Goal: Information Seeking & Learning: Learn about a topic

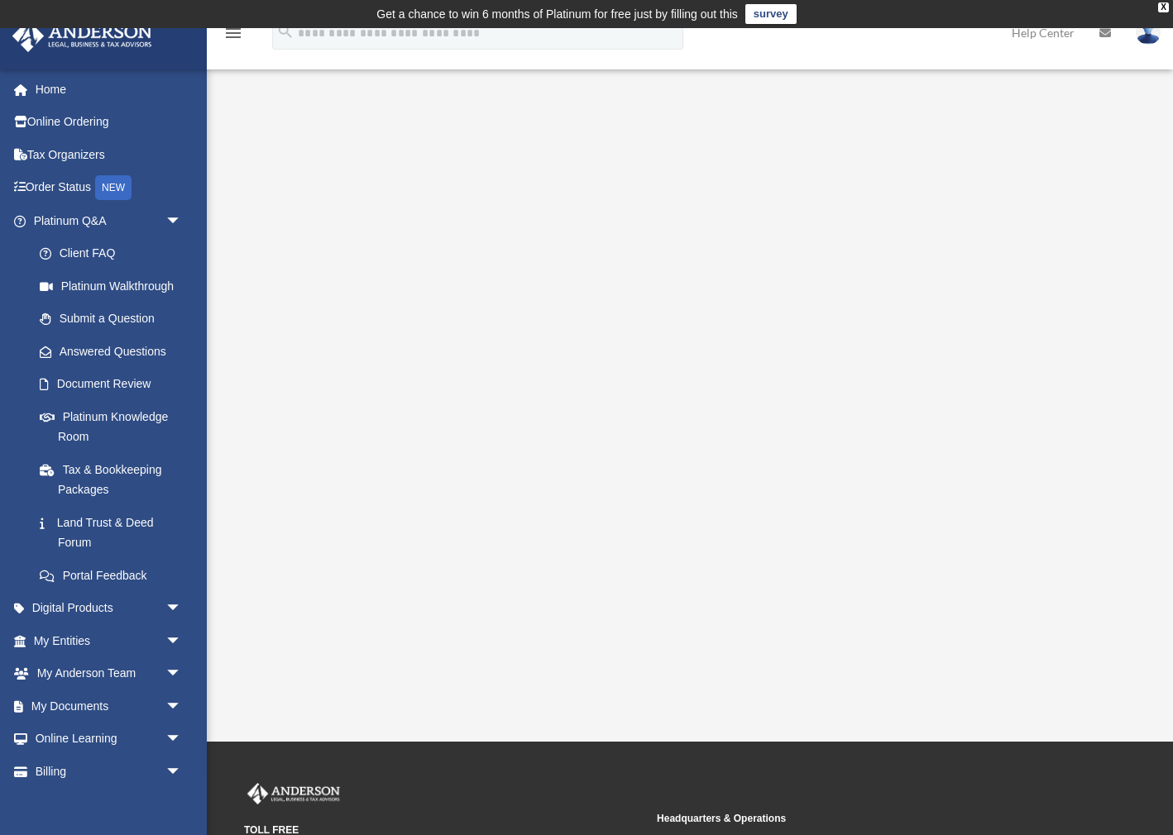
click at [1151, 36] on img at bounding box center [1148, 33] width 25 height 24
click at [764, 92] on div "Platinum Walkthrough tdemop44@gmail.com Sign Out tdemop44@gmail.com Home Online…" at bounding box center [586, 385] width 1173 height 620
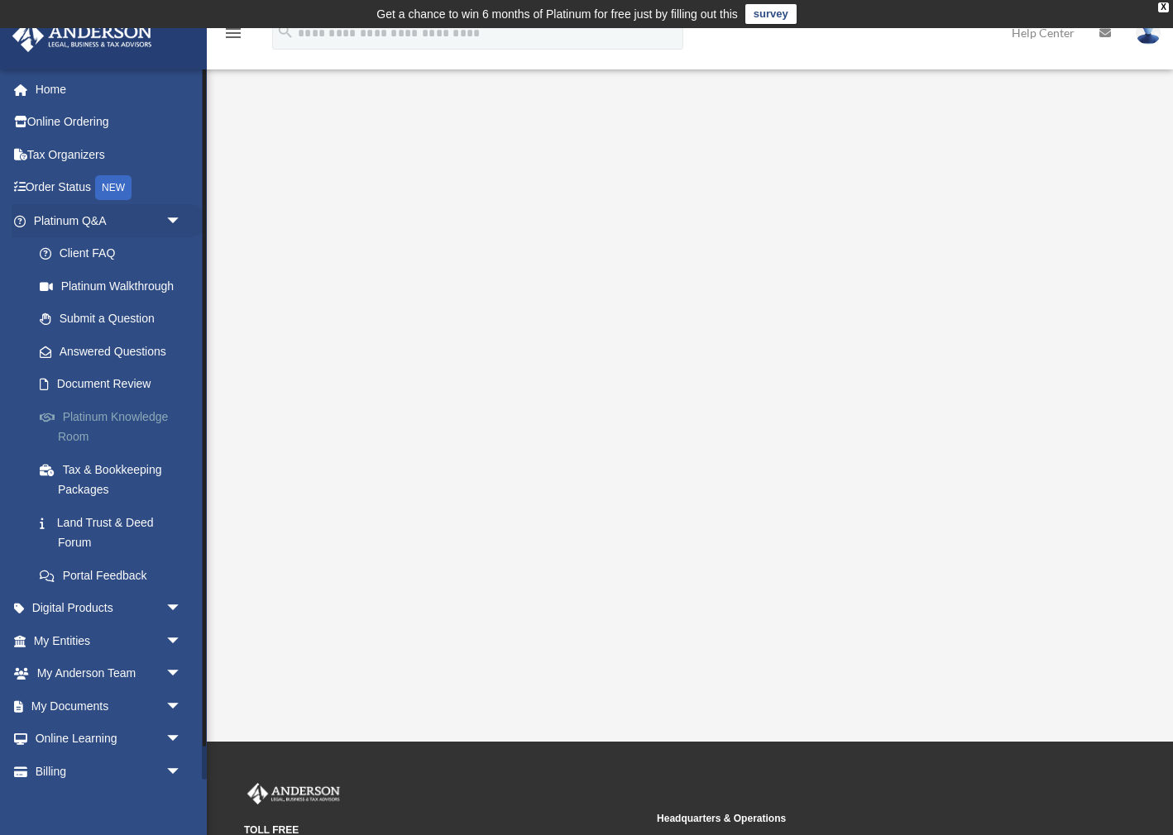
click at [77, 420] on link "Platinum Knowledge Room" at bounding box center [115, 426] width 184 height 53
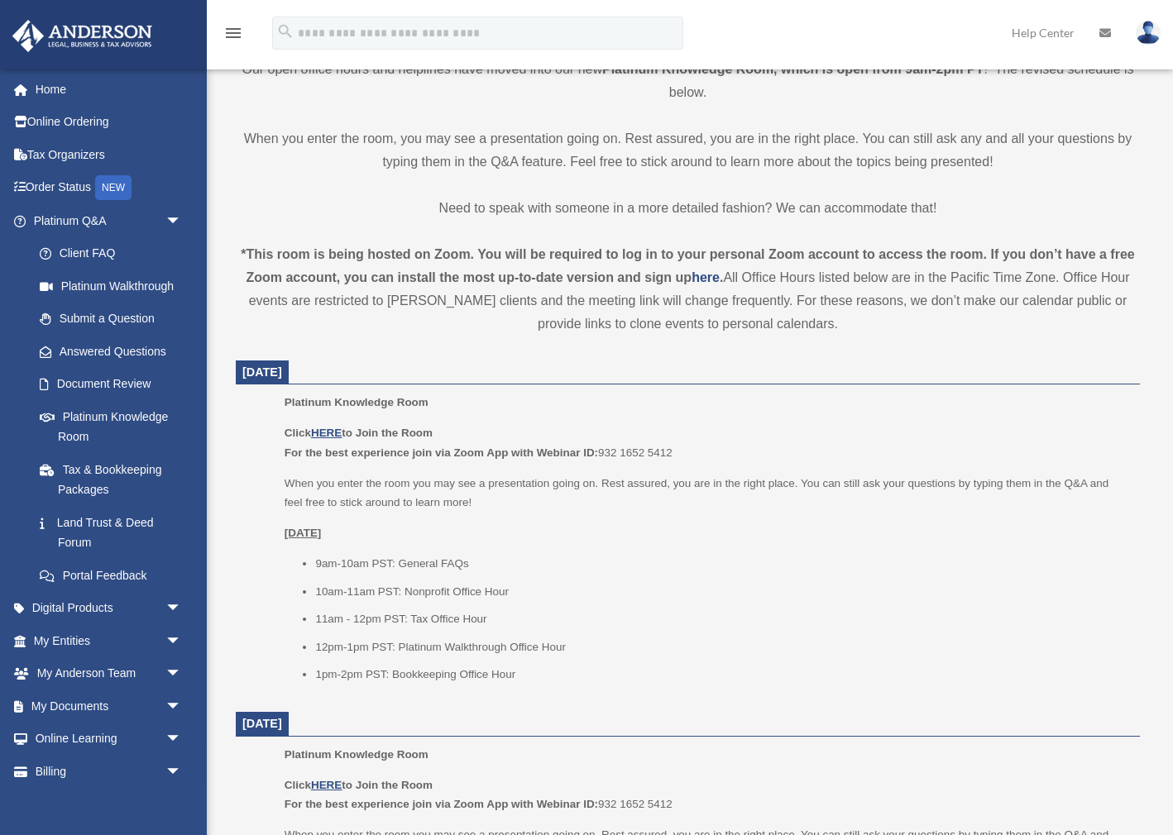
scroll to position [433, 0]
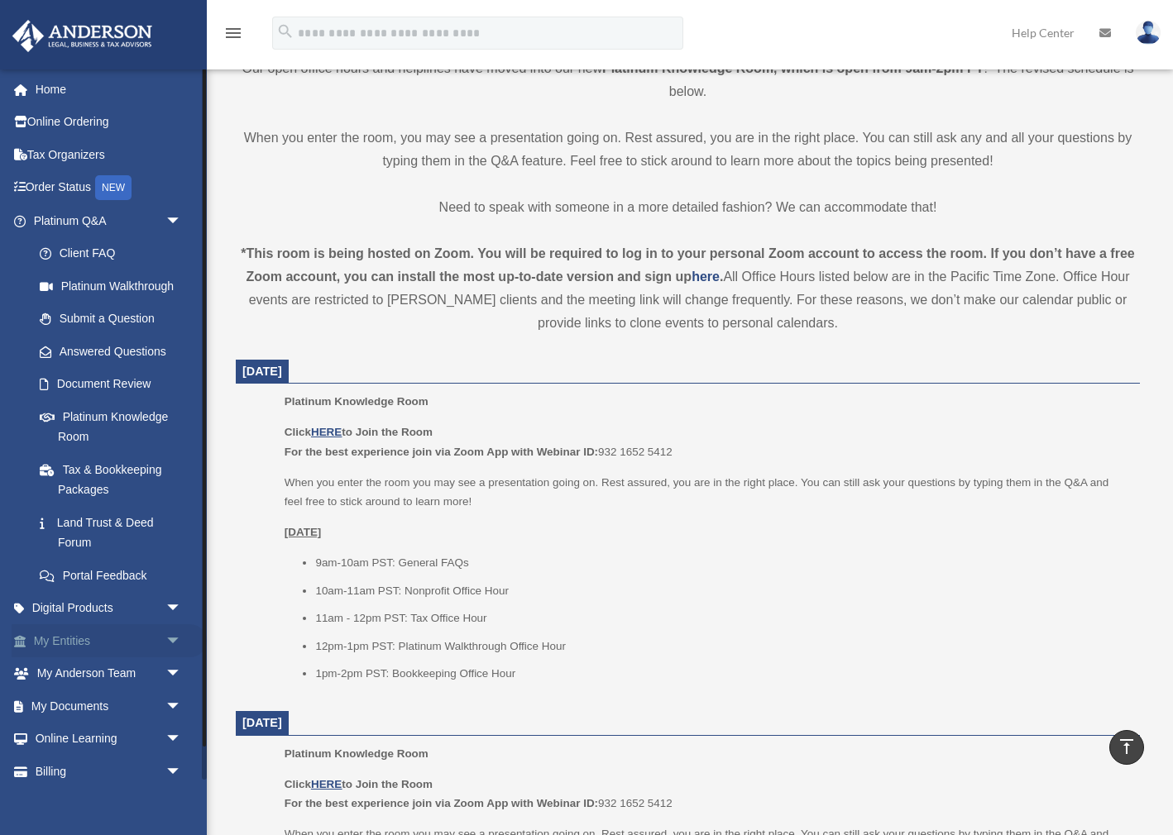
click at [170, 632] on span "arrow_drop_down" at bounding box center [181, 642] width 33 height 34
click at [93, 321] on link "Submit a Question" at bounding box center [115, 319] width 184 height 33
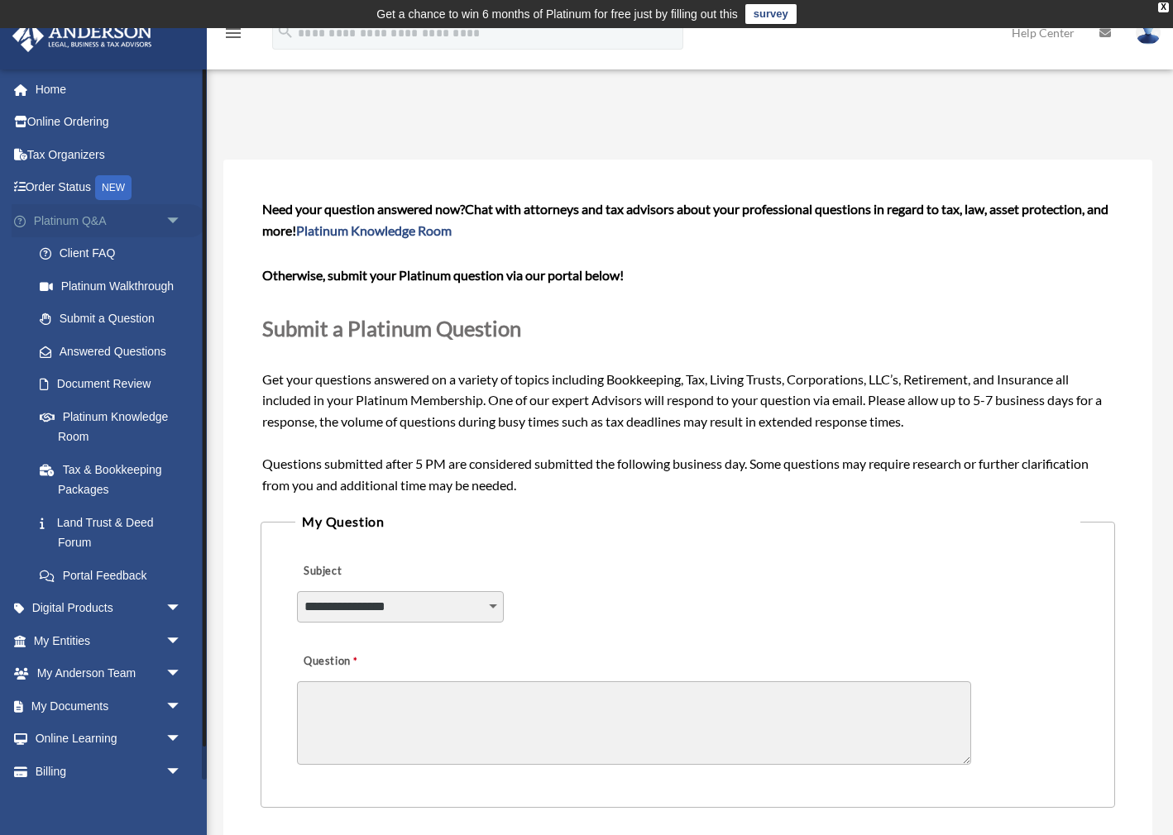
click at [175, 217] on span "arrow_drop_down" at bounding box center [181, 221] width 33 height 34
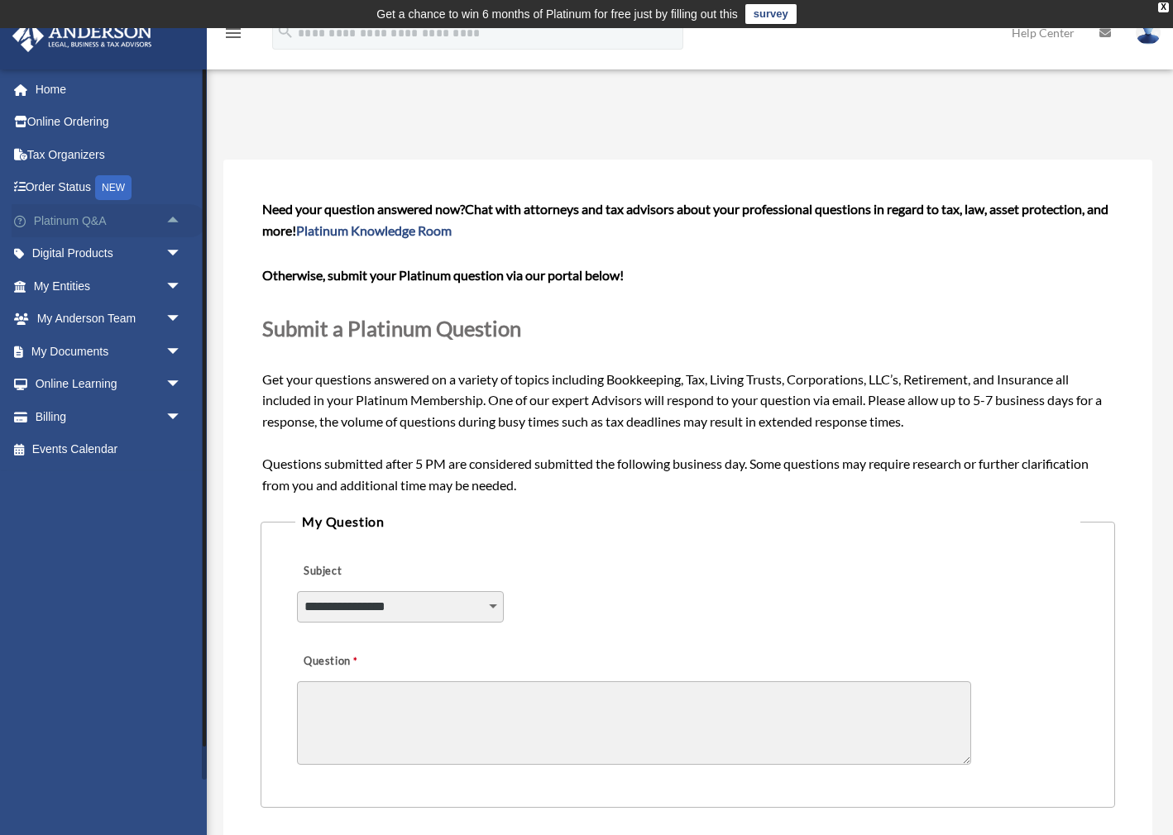
click at [94, 227] on link "Platinum Q&A arrow_drop_up" at bounding box center [109, 220] width 195 height 33
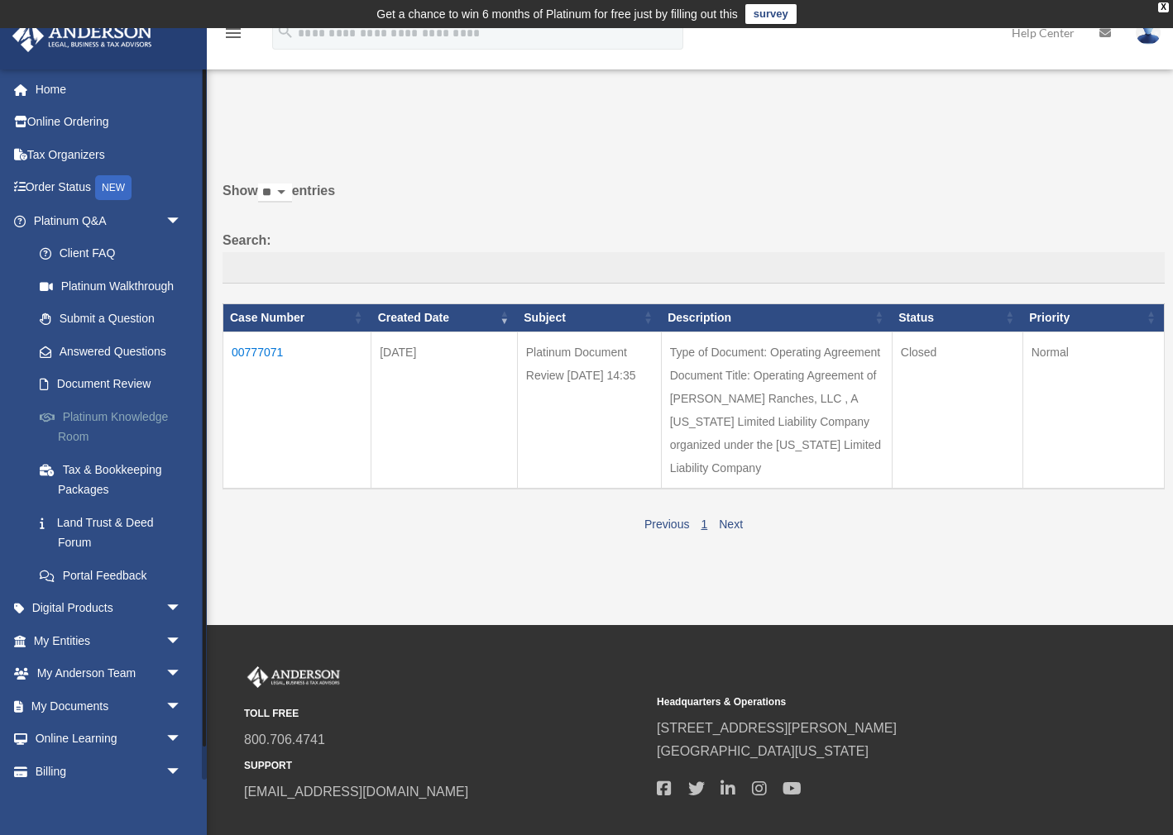
click at [109, 412] on link "Platinum Knowledge Room" at bounding box center [115, 426] width 184 height 53
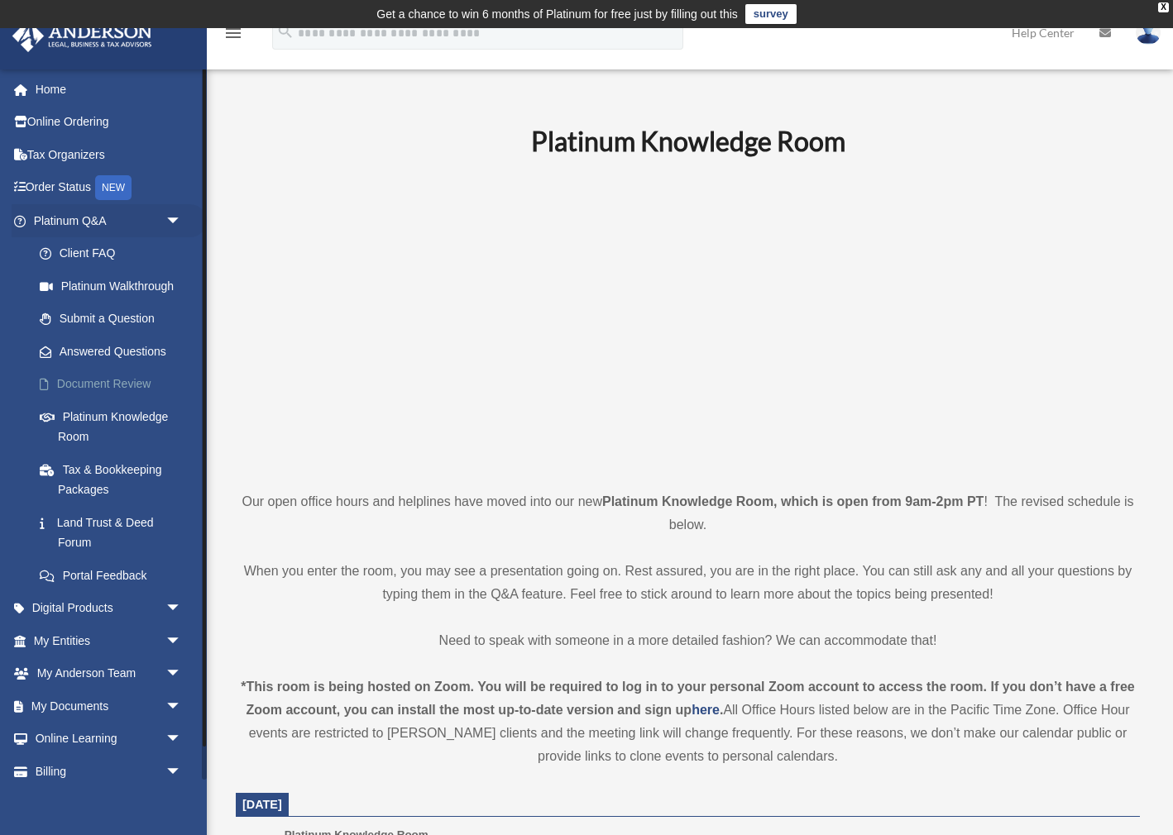
click at [111, 381] on link "Document Review" at bounding box center [115, 384] width 184 height 33
click at [99, 382] on link "Document Review" at bounding box center [115, 384] width 184 height 33
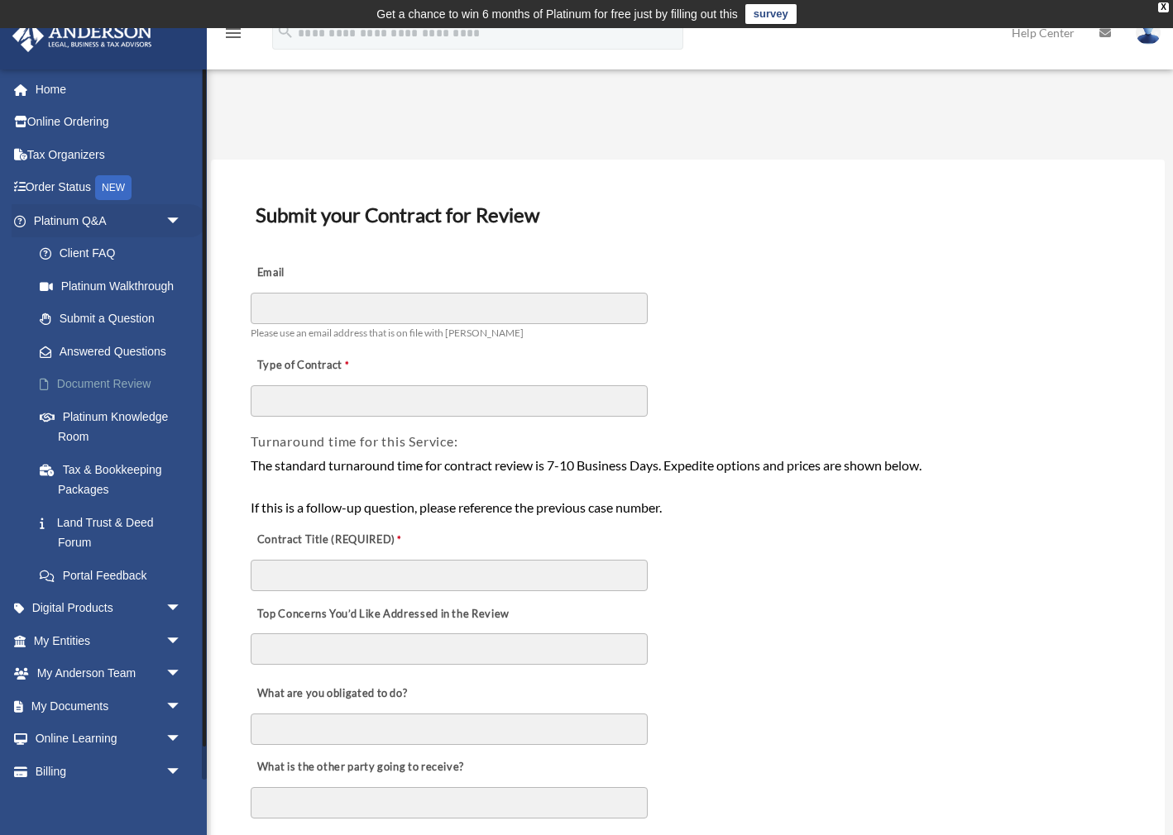
click at [73, 380] on link "Document Review" at bounding box center [115, 384] width 184 height 33
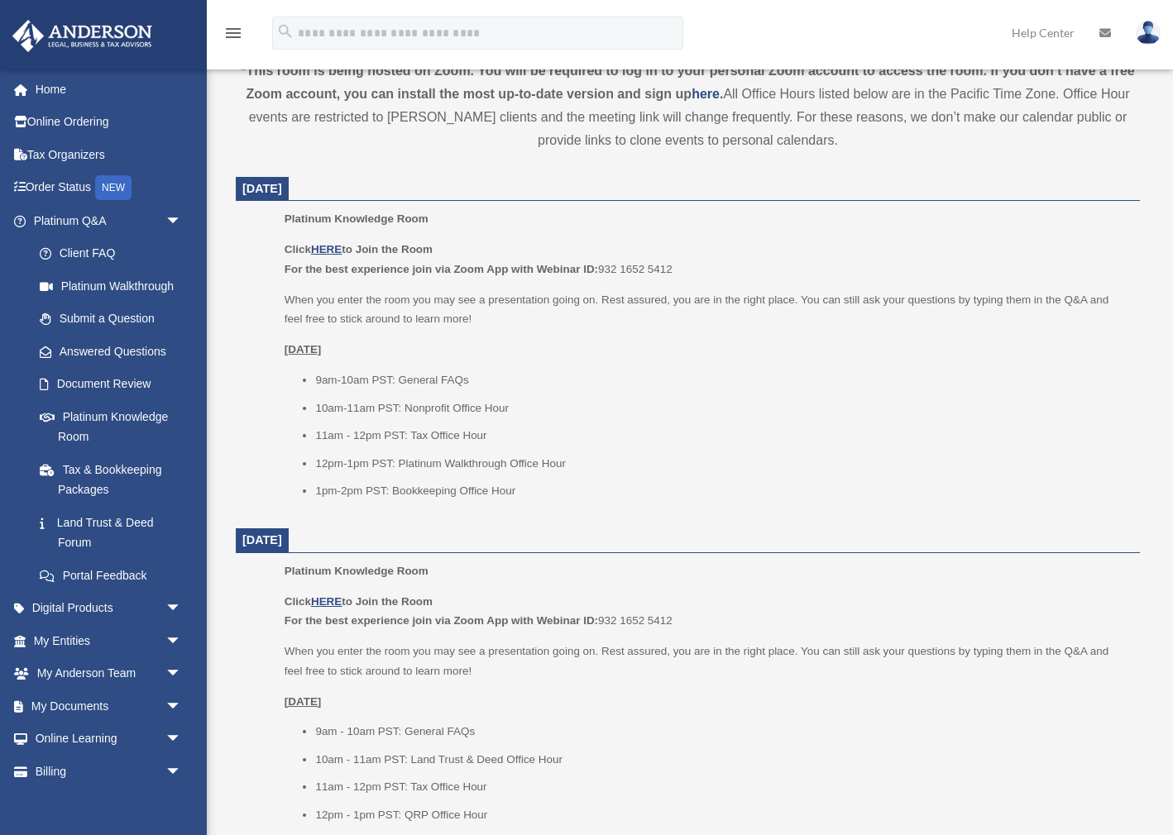
scroll to position [617, 0]
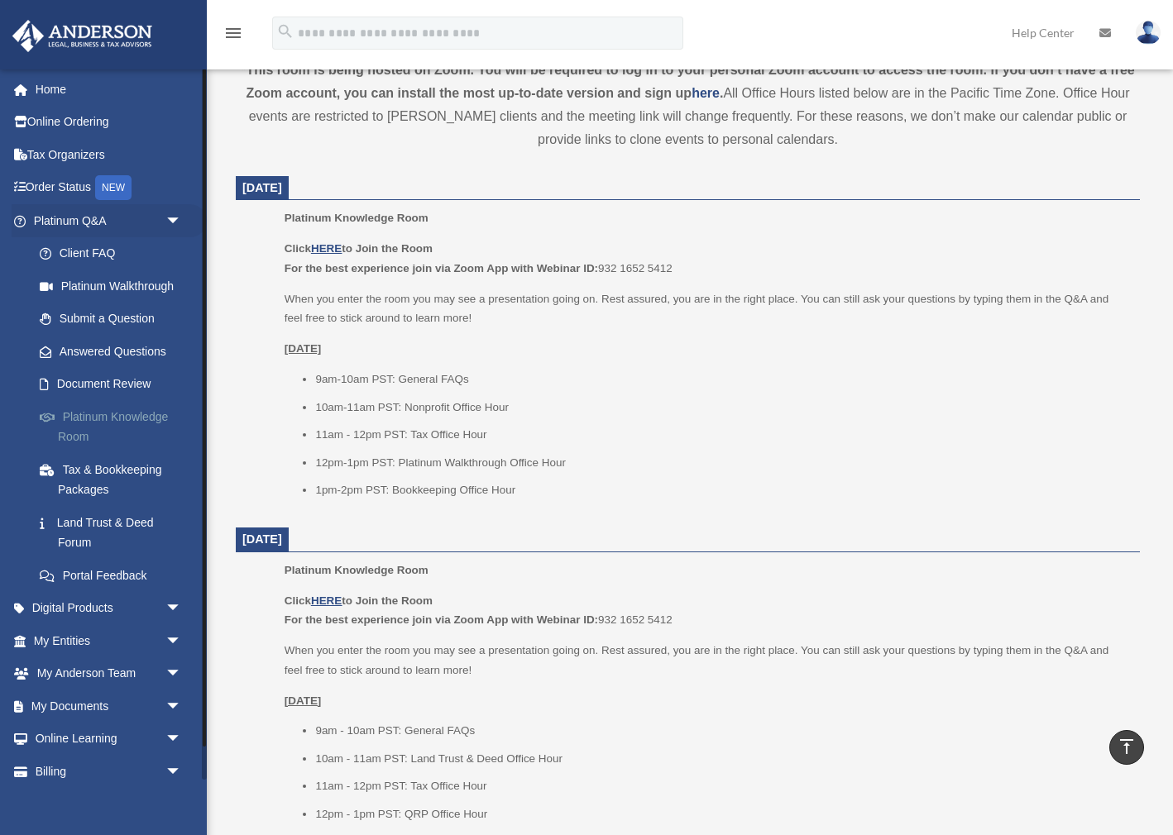
click at [118, 413] on link "Platinum Knowledge Room" at bounding box center [115, 426] width 184 height 53
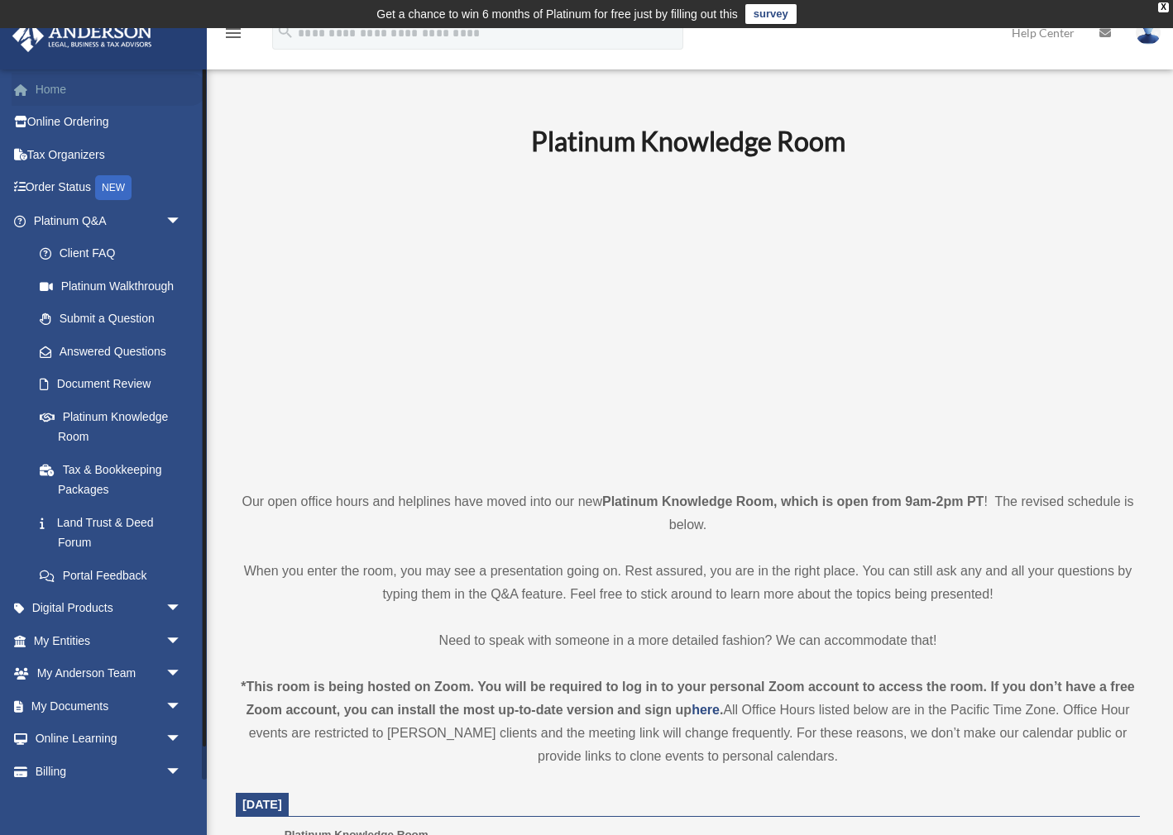
click at [63, 88] on link "Home" at bounding box center [109, 89] width 195 height 33
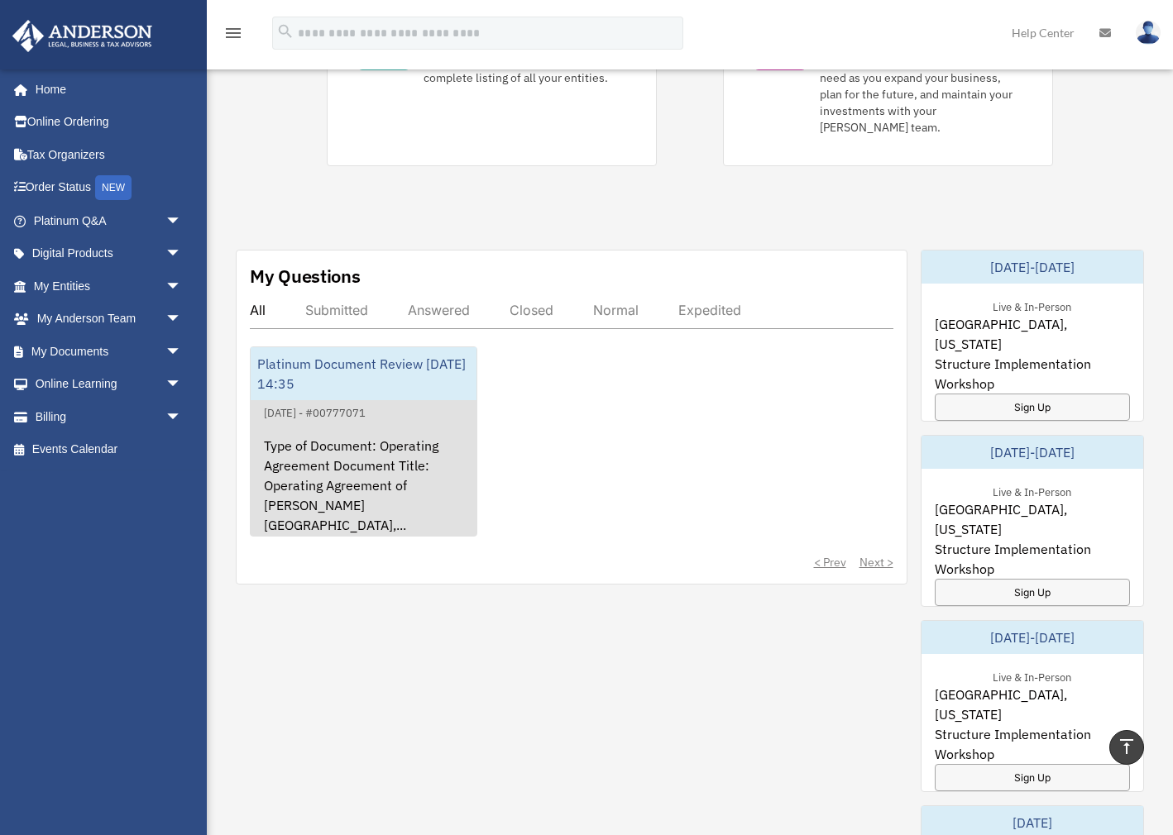
scroll to position [492, 0]
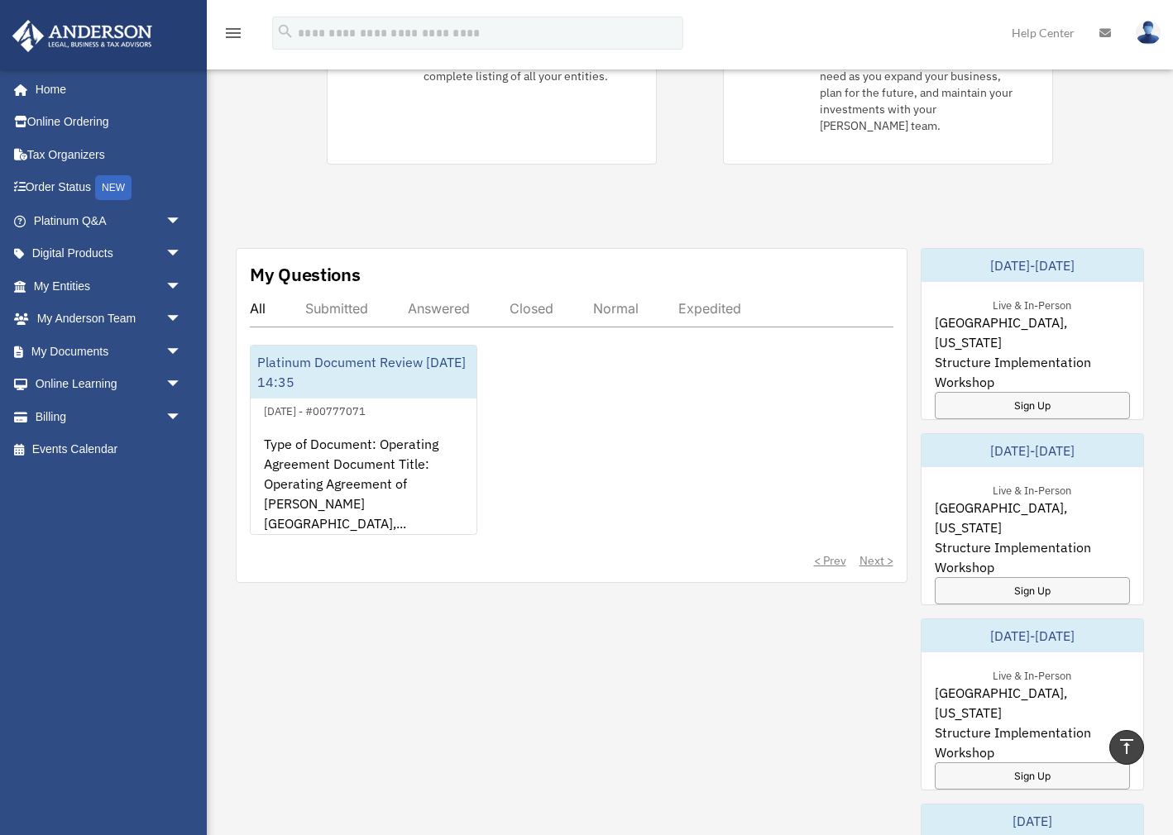
click at [347, 300] on div "Submitted" at bounding box center [336, 308] width 63 height 17
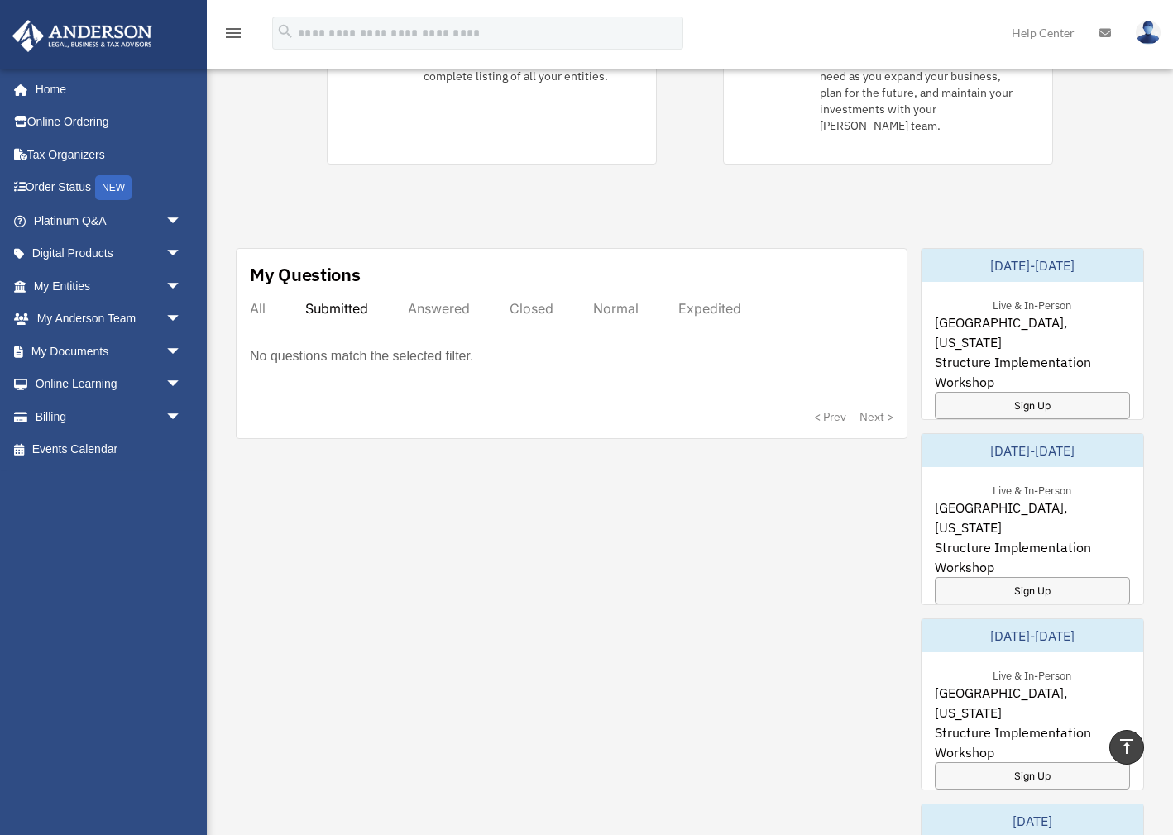
click at [446, 300] on div "Answered" at bounding box center [439, 308] width 62 height 17
click at [538, 300] on div "Closed" at bounding box center [532, 308] width 44 height 17
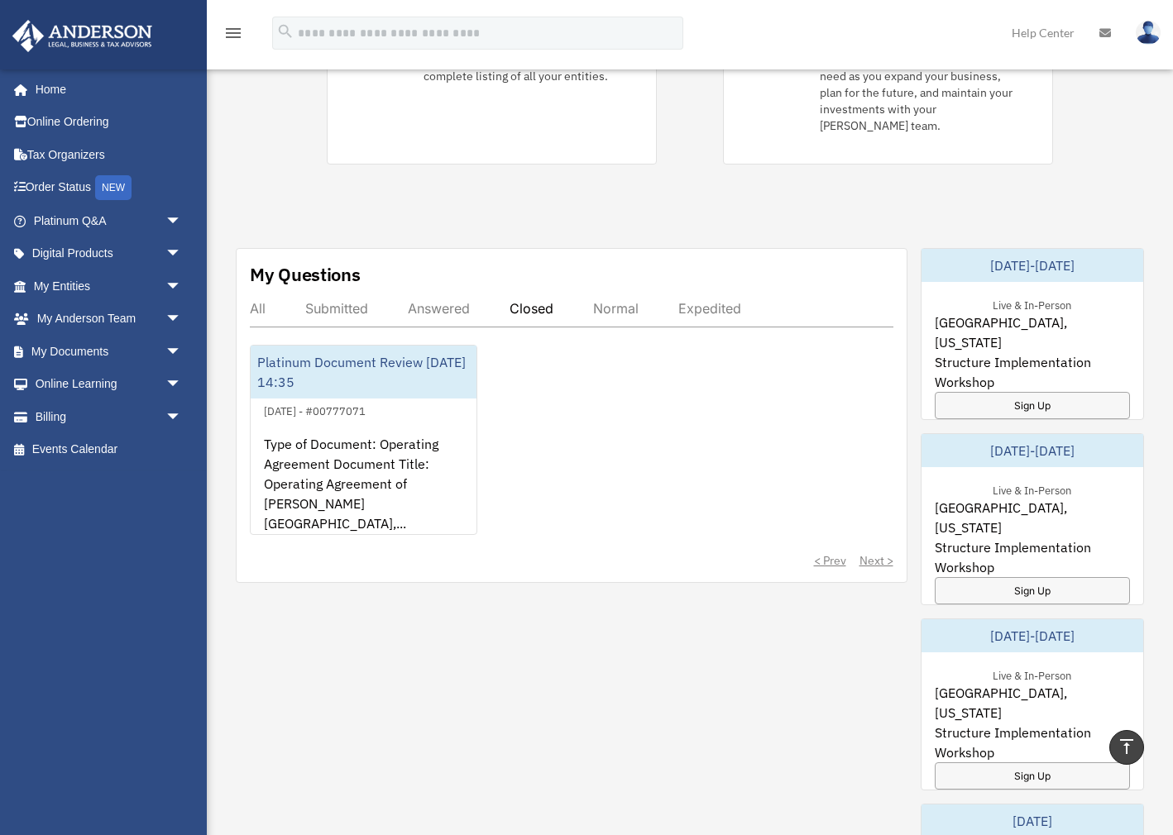
click at [608, 300] on div "Normal" at bounding box center [615, 308] width 45 height 17
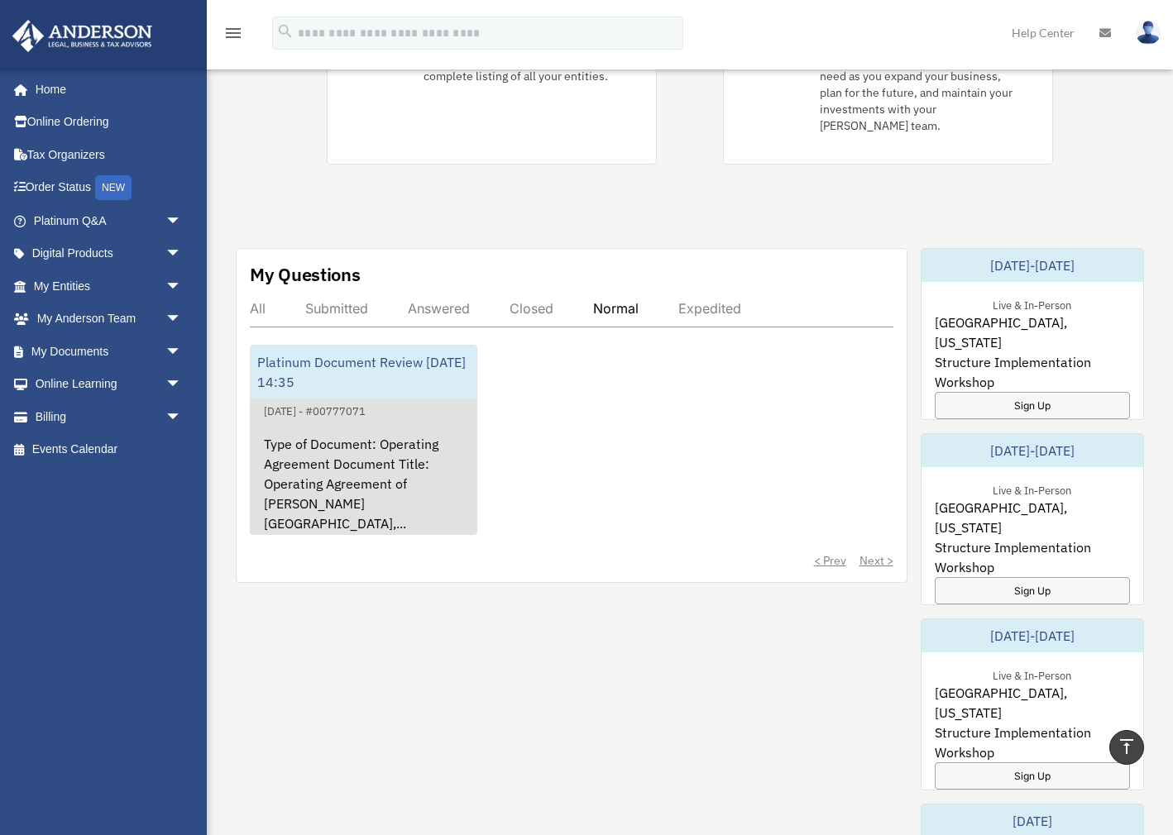
click at [402, 346] on div "Platinum Document Review [DATE] 14:35" at bounding box center [364, 372] width 226 height 53
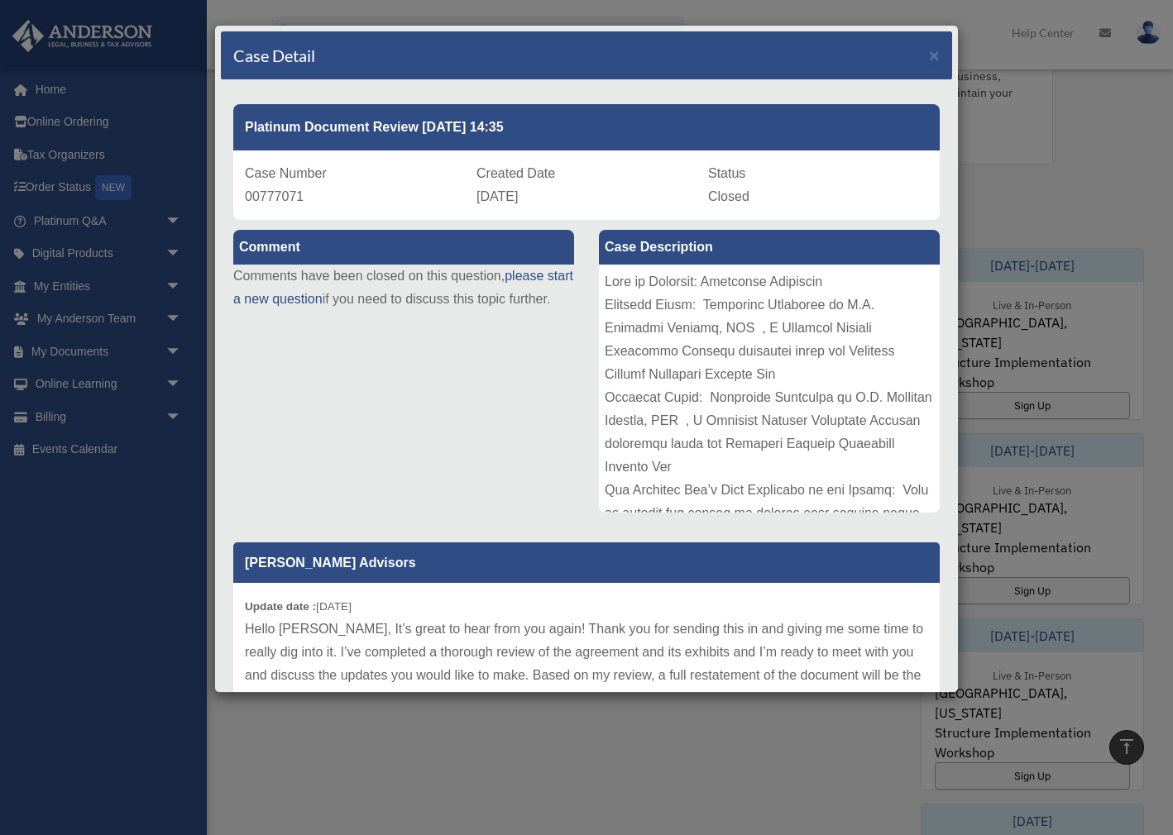
scroll to position [0, 0]
click at [934, 55] on span "×" at bounding box center [934, 54] width 11 height 19
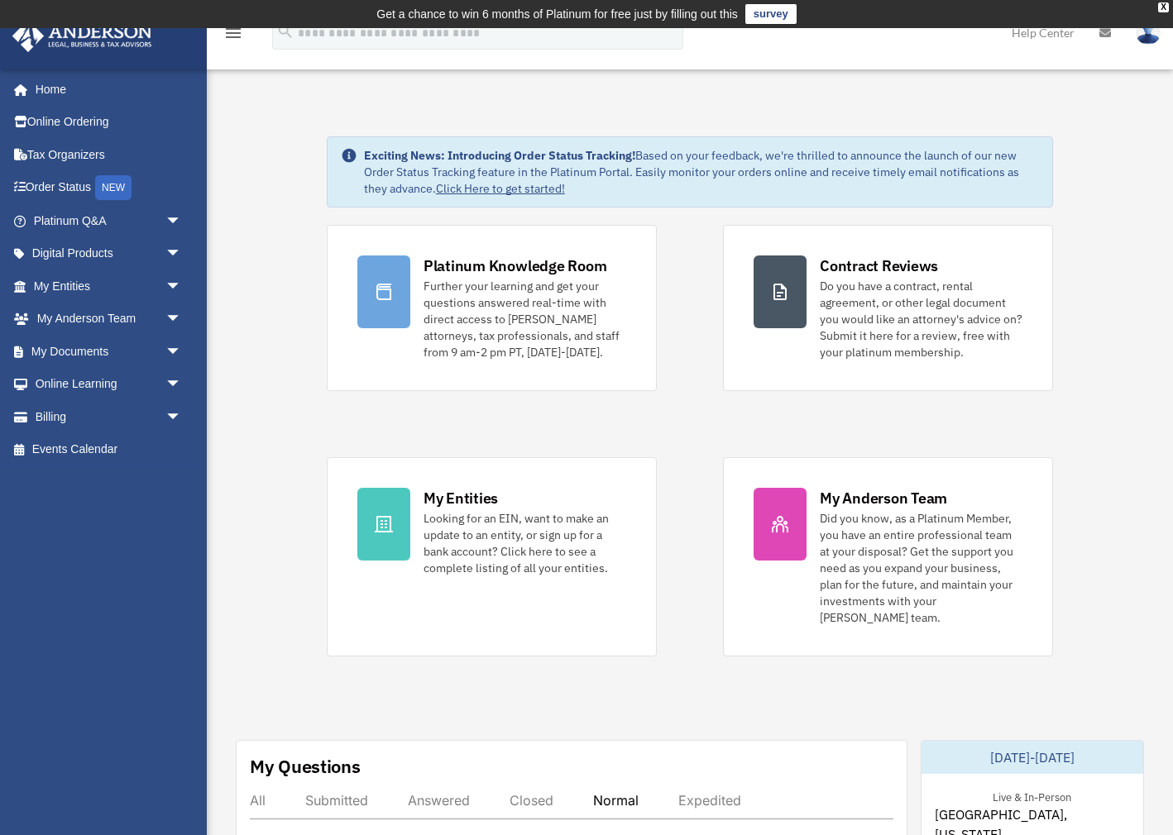
click at [173, 219] on span "arrow_drop_down" at bounding box center [181, 221] width 33 height 34
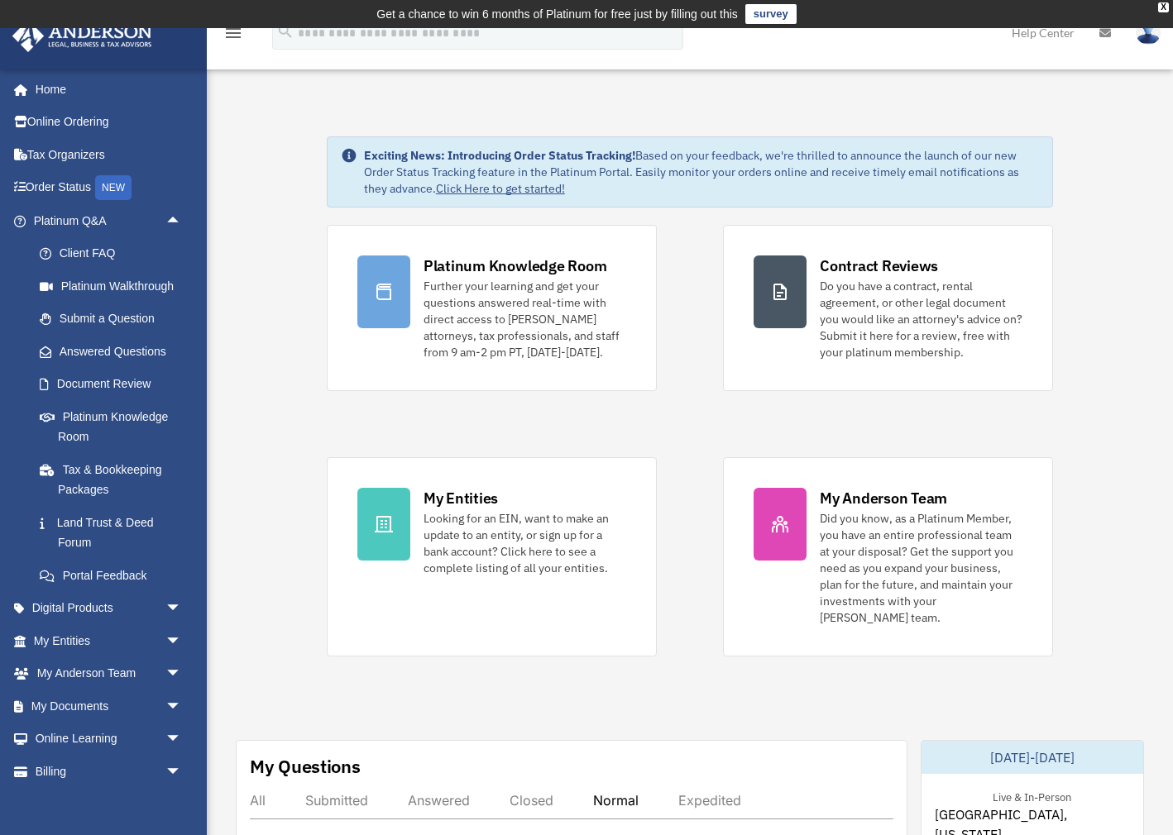
click at [129, 416] on link "Platinum Knowledge Room" at bounding box center [115, 426] width 184 height 53
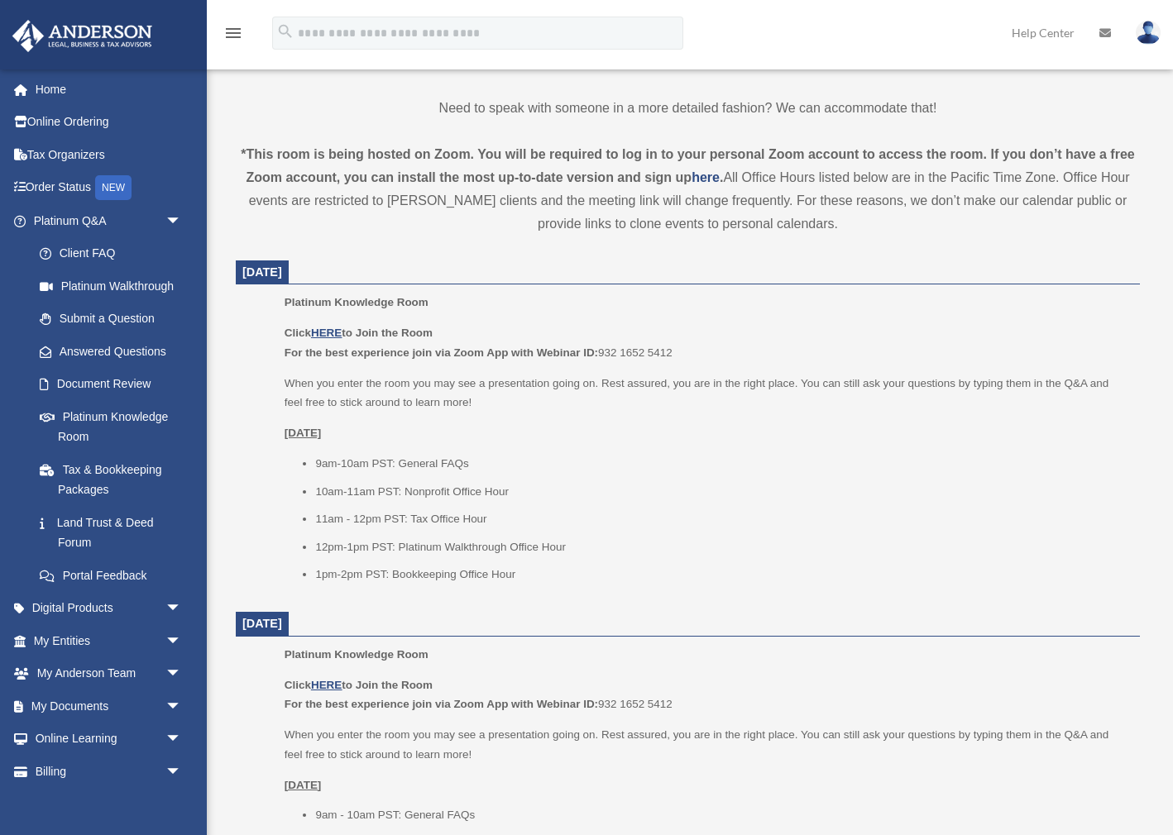
scroll to position [534, 0]
click at [330, 331] on u "HERE" at bounding box center [326, 332] width 31 height 12
